Goal: Find specific page/section: Find specific page/section

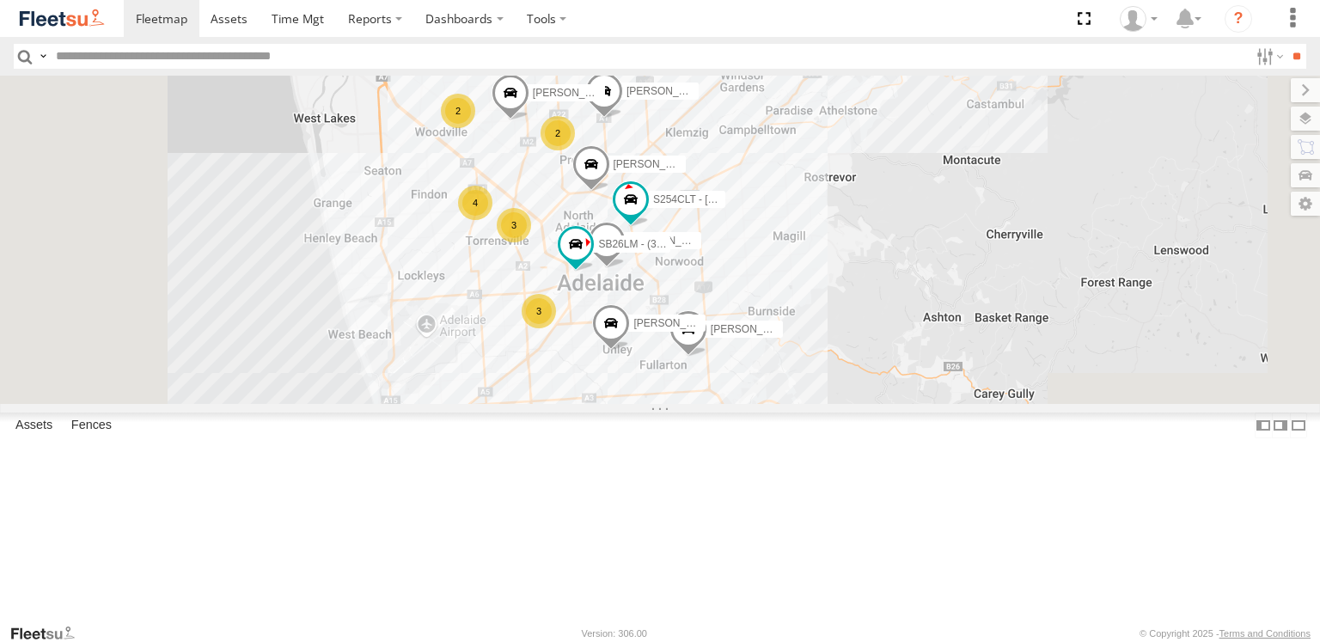
drag, startPoint x: 807, startPoint y: 318, endPoint x: 853, endPoint y: 478, distance: 166.2
click at [853, 404] on div "Dilpreet Singh Lewis Evangelou Paras Joshi Divanshu Munjal GURSAAB SINGH arshde…" at bounding box center [660, 240] width 1320 height 328
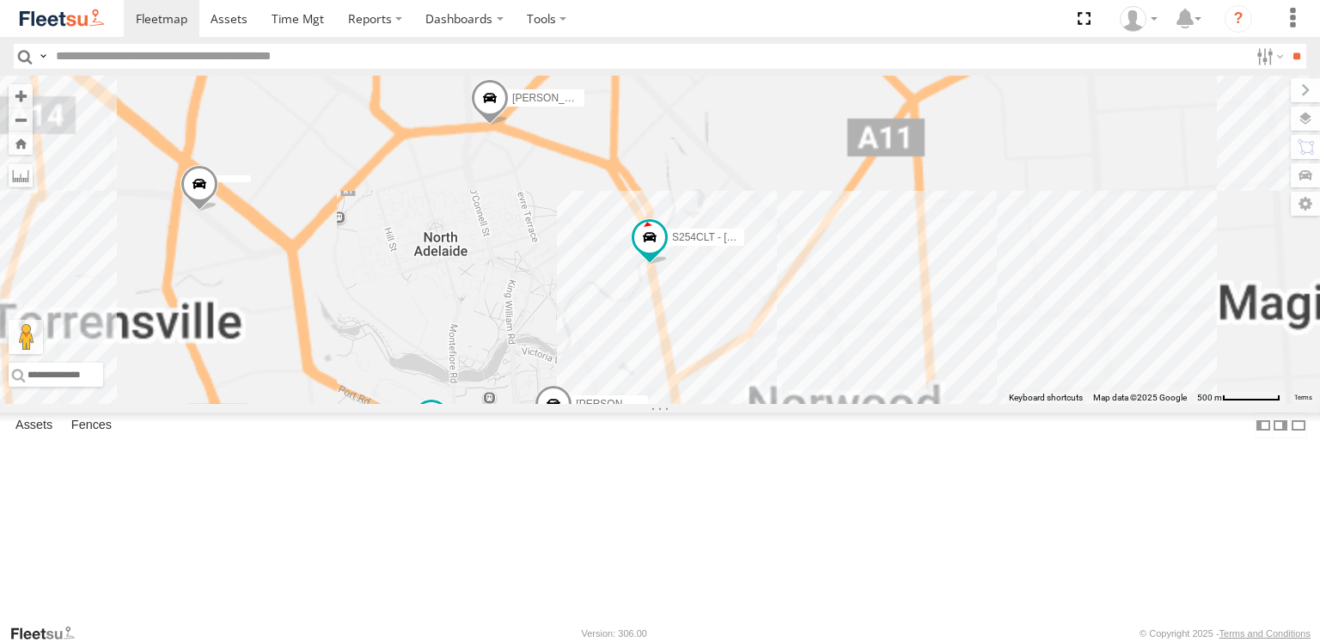
drag, startPoint x: 837, startPoint y: 322, endPoint x: 844, endPoint y: 531, distance: 209.0
click at [844, 404] on div "Dilpreet Singh Lewis Evangelou Paras Joshi Divanshu Munjal GURSAAB SINGH arshde…" at bounding box center [660, 240] width 1320 height 328
